Goal: Task Accomplishment & Management: Complete application form

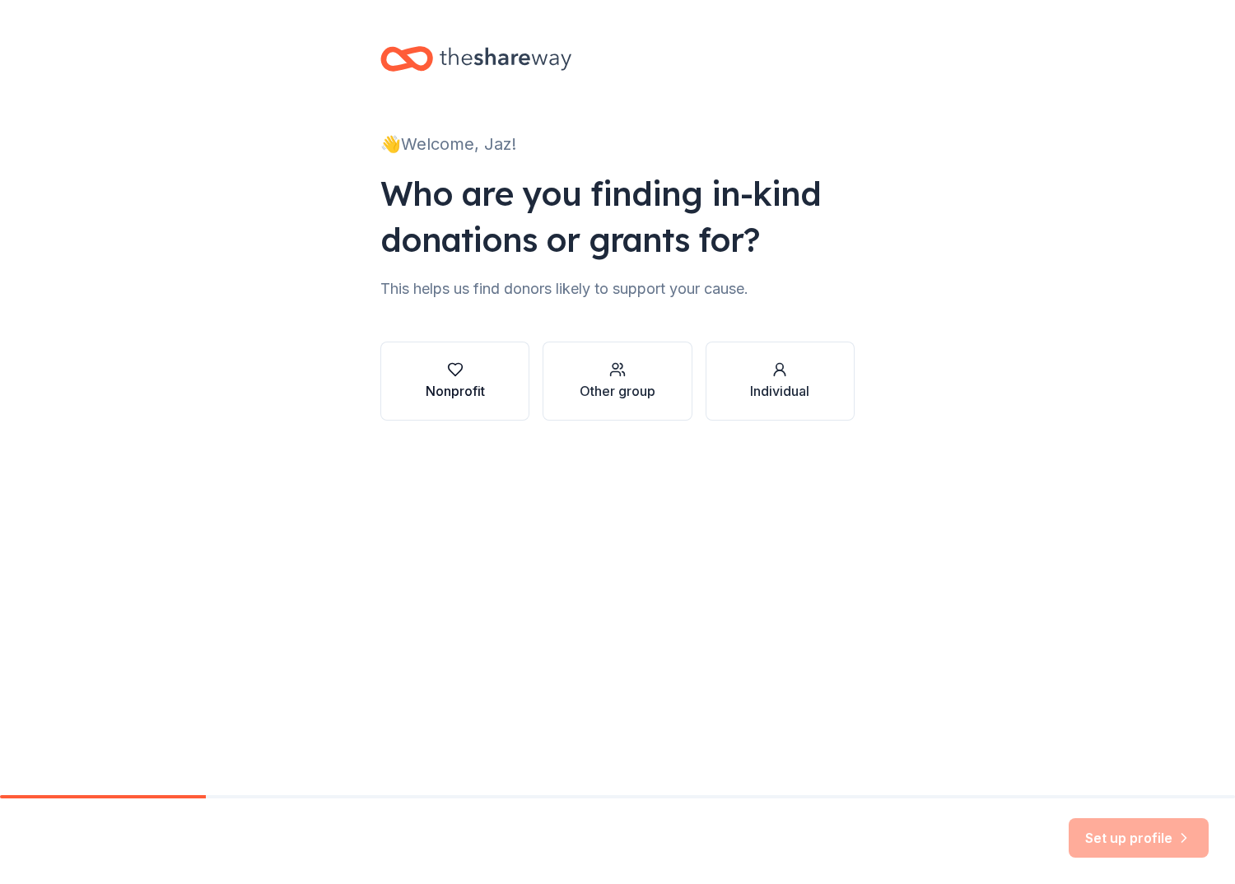
click at [445, 387] on div "Nonprofit" at bounding box center [455, 391] width 59 height 20
